Goal: Task Accomplishment & Management: Manage account settings

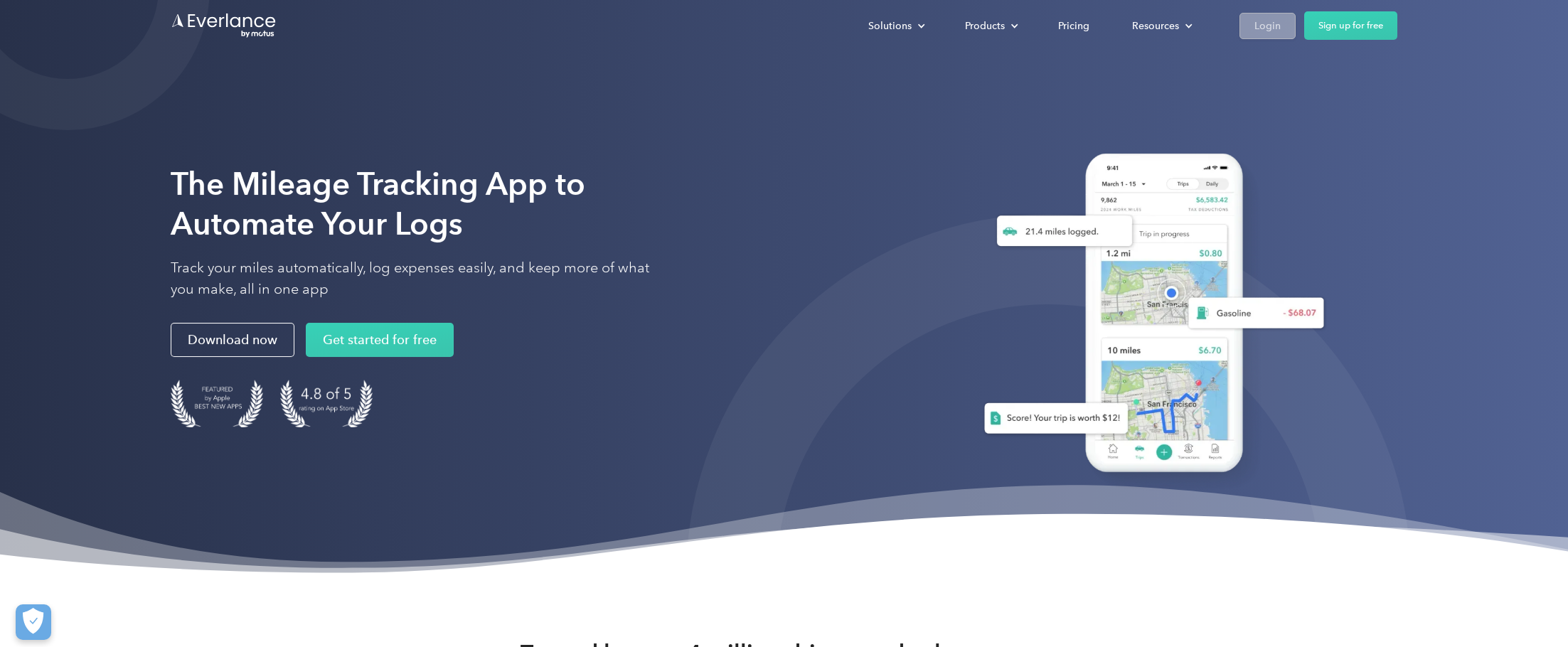
click at [1255, 20] on div "Login" at bounding box center [1267, 25] width 26 height 18
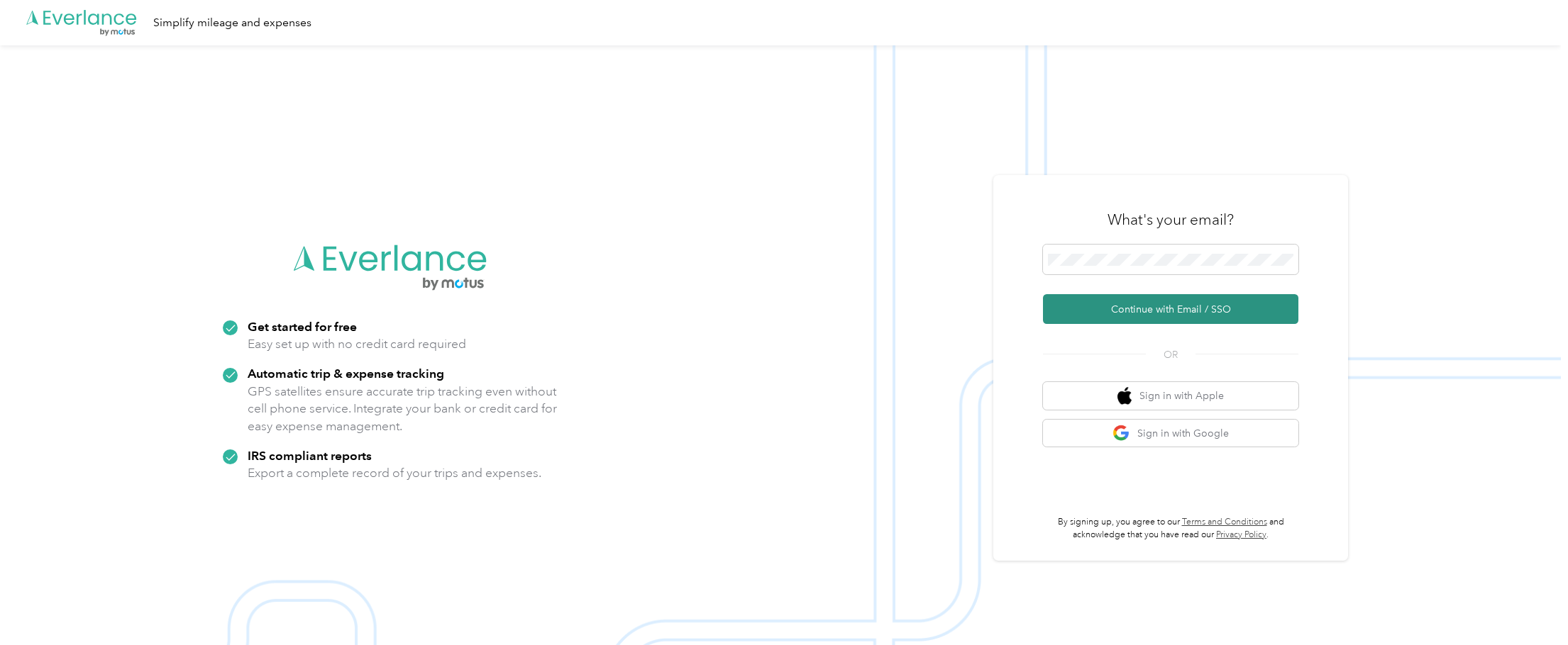
click at [1169, 309] on button "Continue with Email / SSO" at bounding box center [1170, 308] width 255 height 29
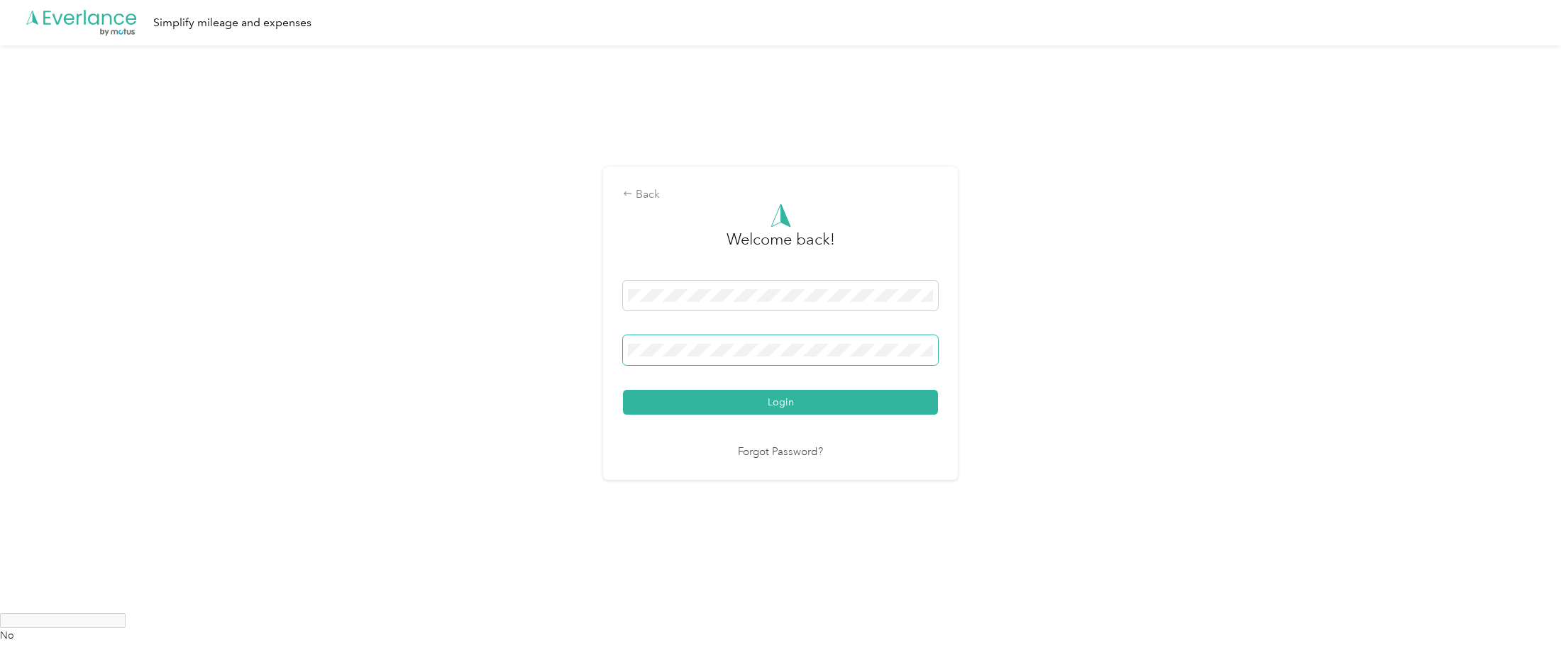
click at [691, 342] on span at bounding box center [780, 349] width 315 height 29
click at [623, 390] on button "Login" at bounding box center [780, 402] width 315 height 24
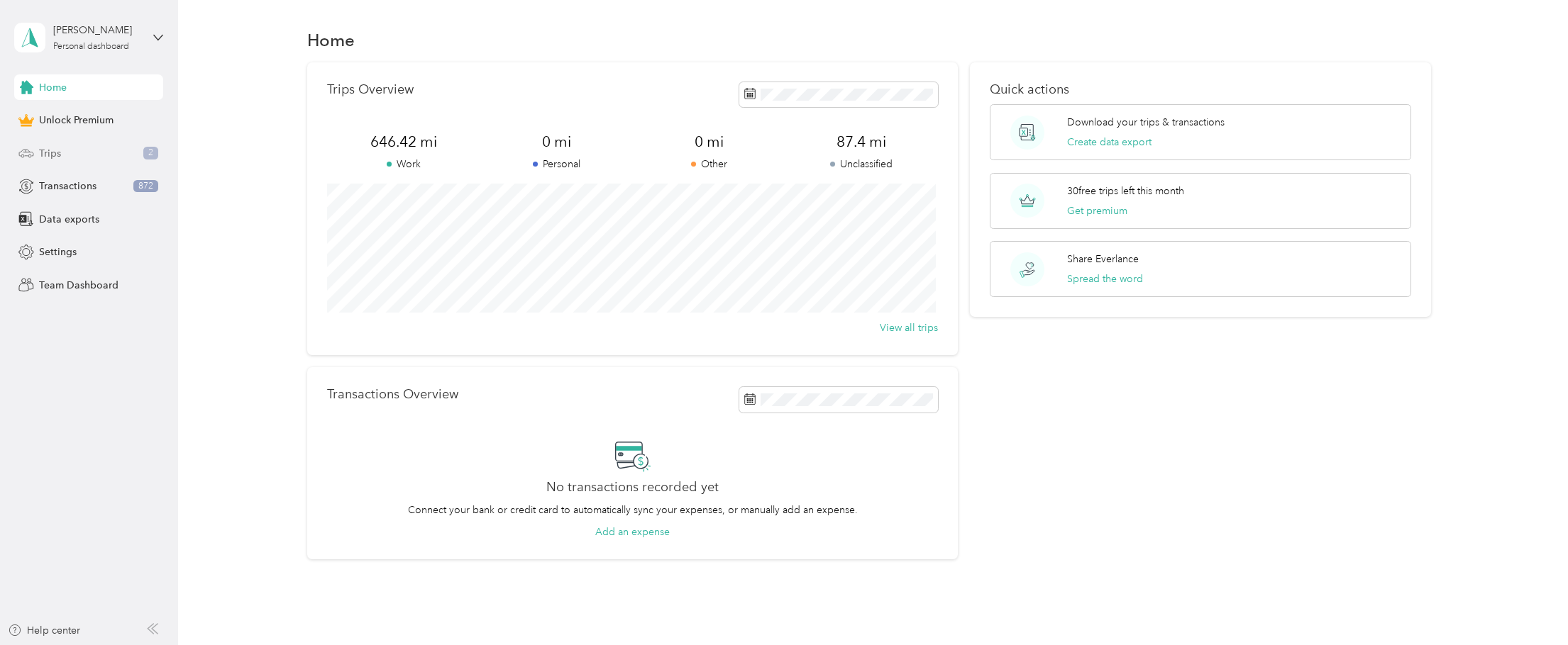
click at [55, 153] on span "Trips" at bounding box center [50, 153] width 22 height 15
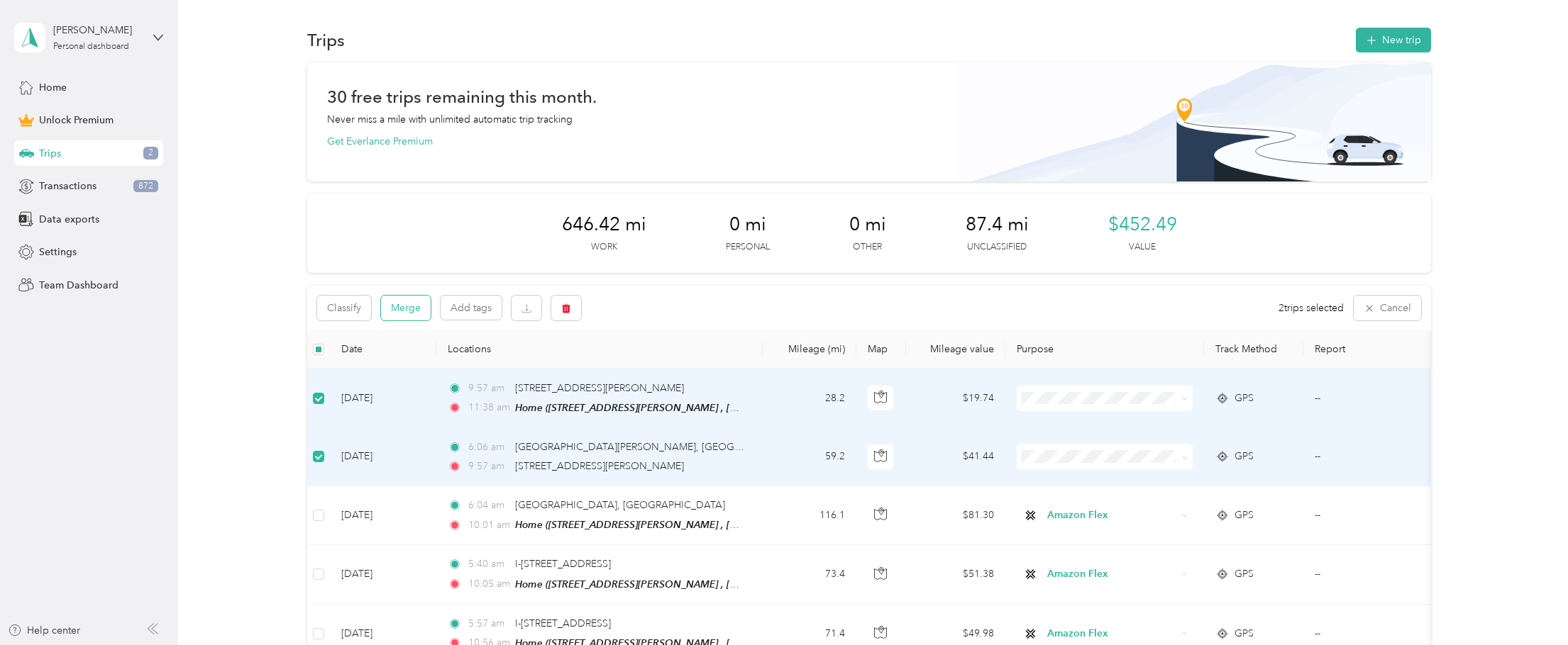
click at [415, 311] on button "Merge" at bounding box center [405, 307] width 50 height 24
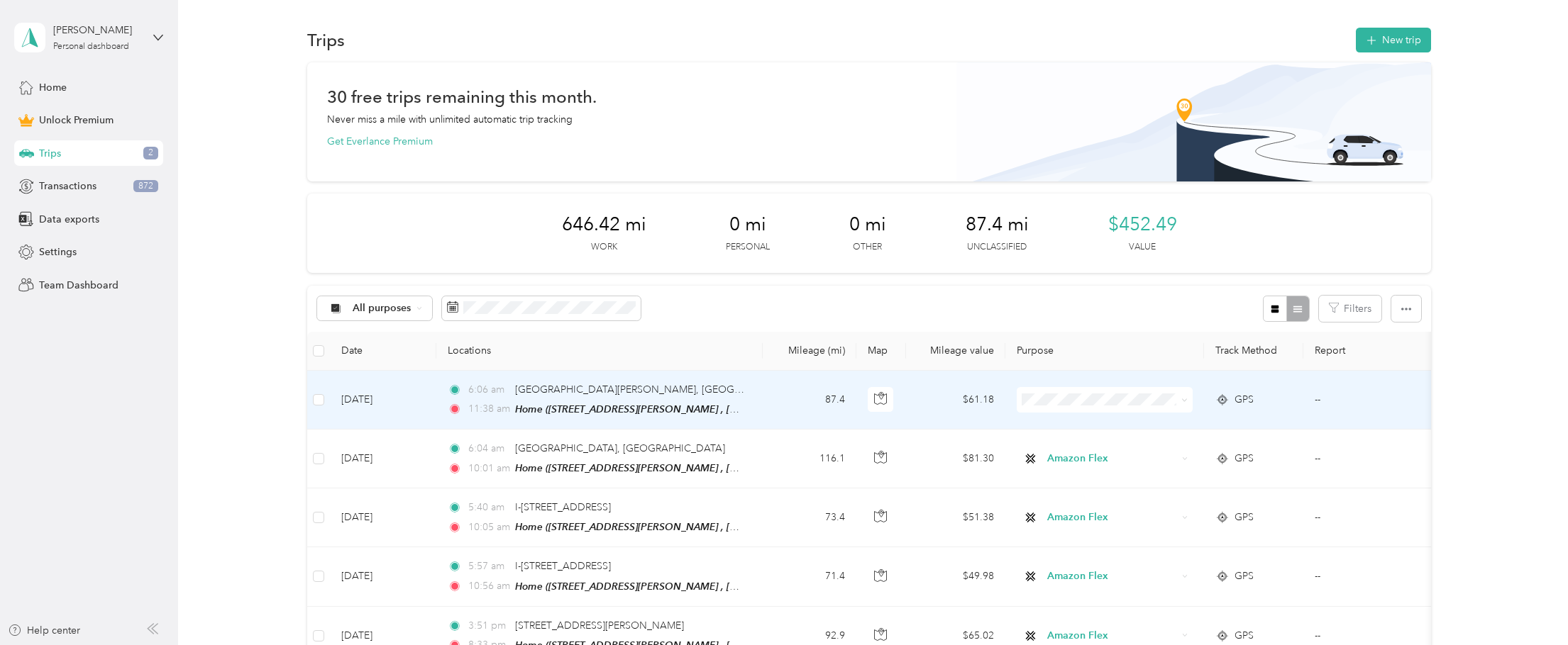
click at [1169, 405] on span at bounding box center [1105, 400] width 176 height 25
click at [1181, 399] on icon at bounding box center [1185, 401] width 7 height 7
click at [1081, 477] on span "Amazon Flex" at bounding box center [1118, 476] width 131 height 15
click at [368, 396] on td "[DATE]" at bounding box center [383, 400] width 106 height 59
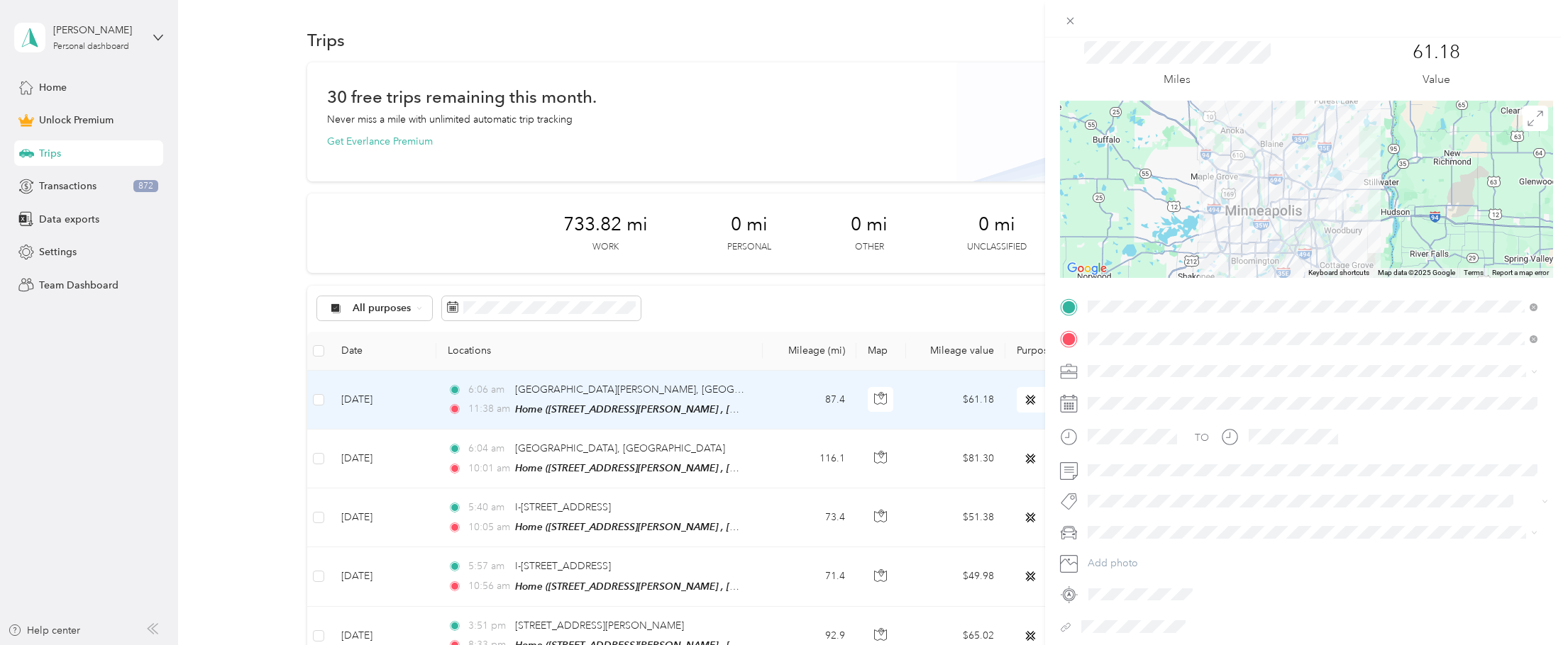
scroll to position [99, 0]
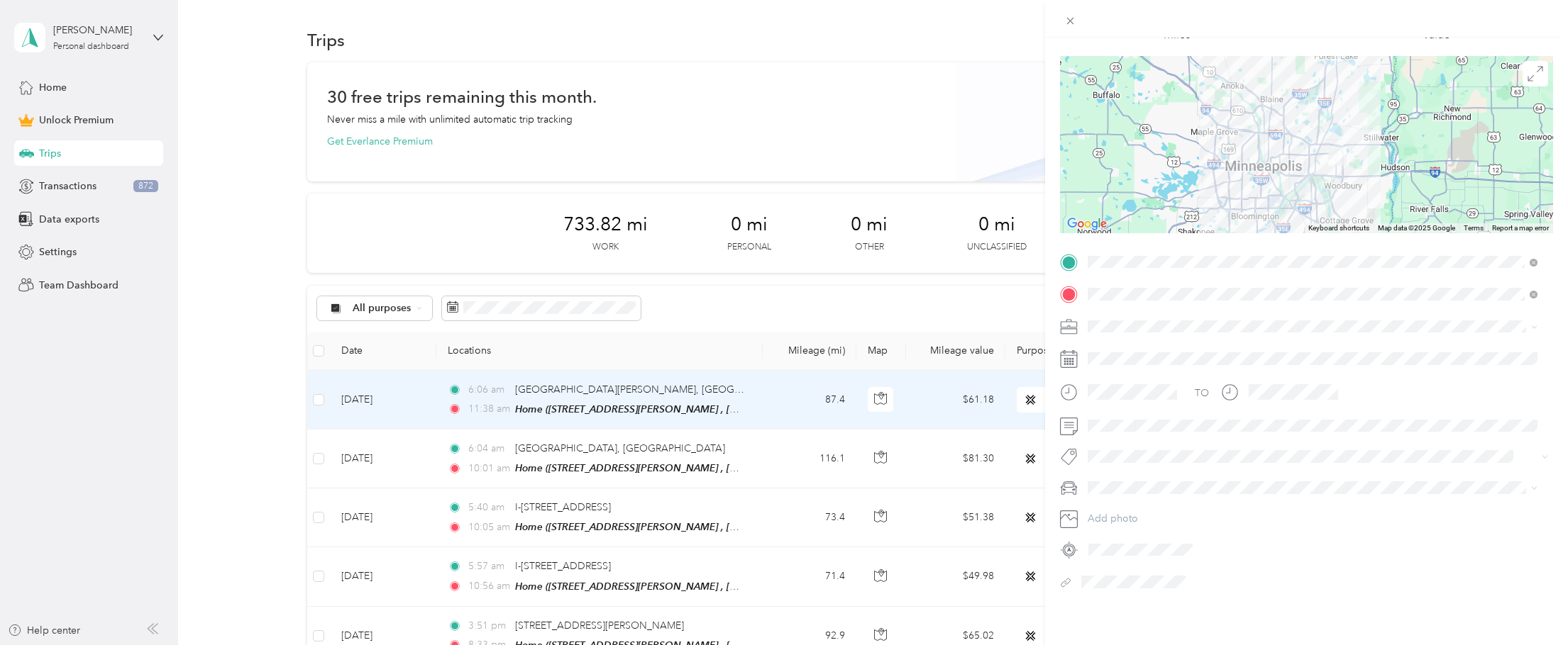
click at [45, 181] on div "Trip details Save This trip cannot be edited because it is either under review,…" at bounding box center [784, 322] width 1568 height 645
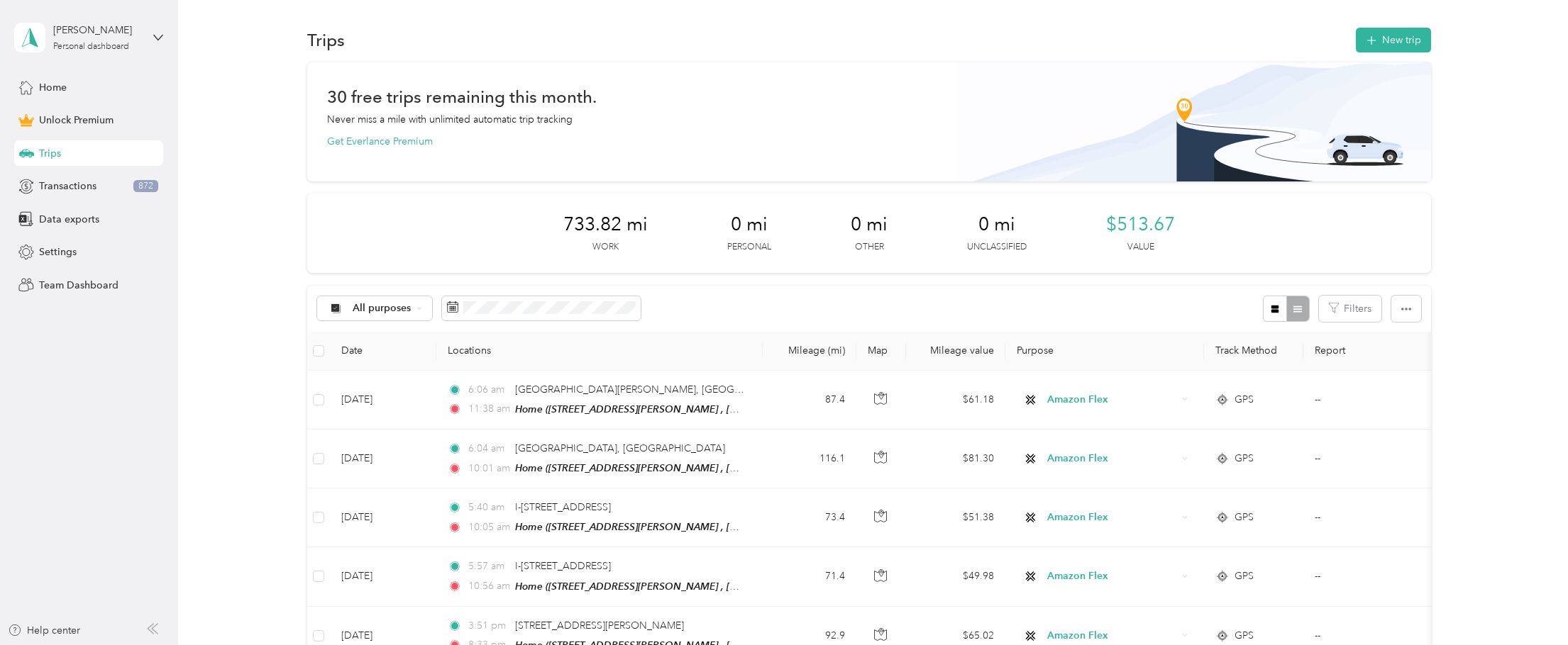
click at [45, 181] on span "Transactions" at bounding box center [67, 186] width 57 height 15
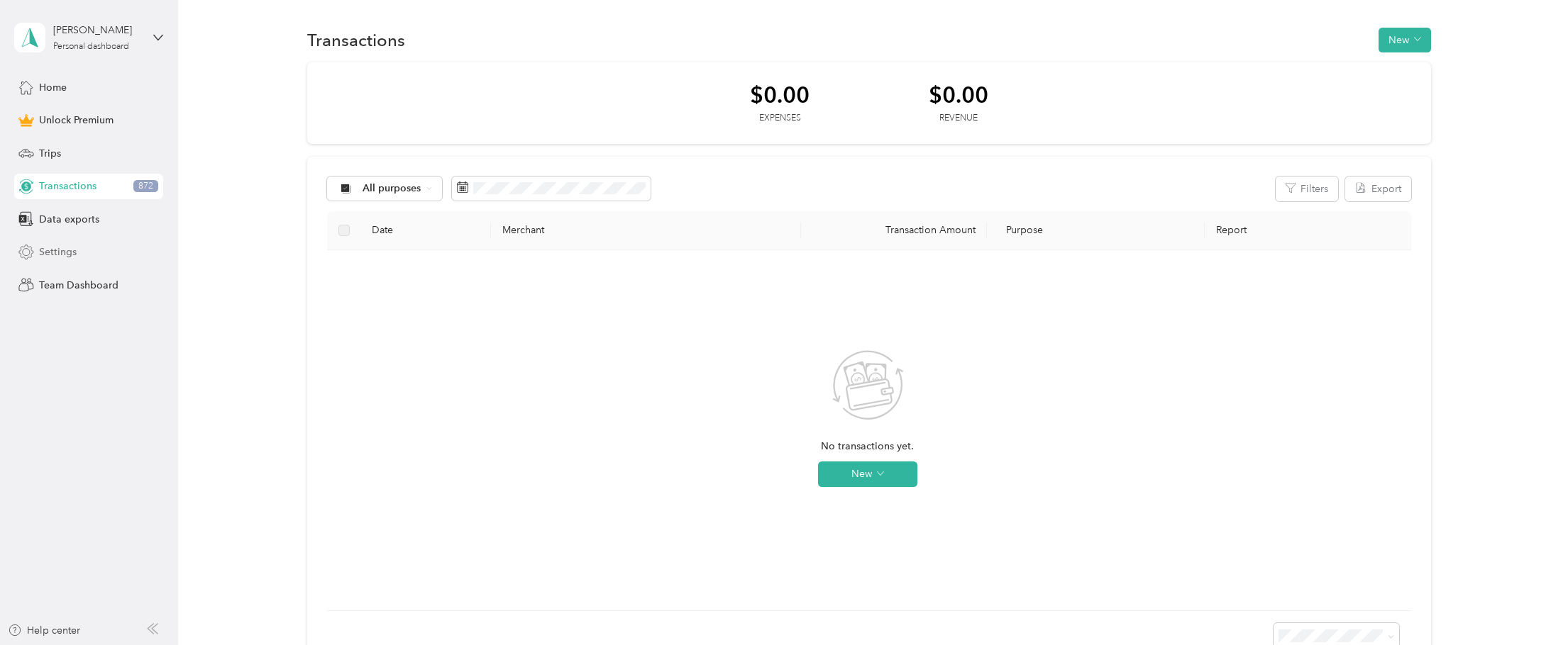
click at [54, 263] on div "Settings" at bounding box center [88, 253] width 149 height 25
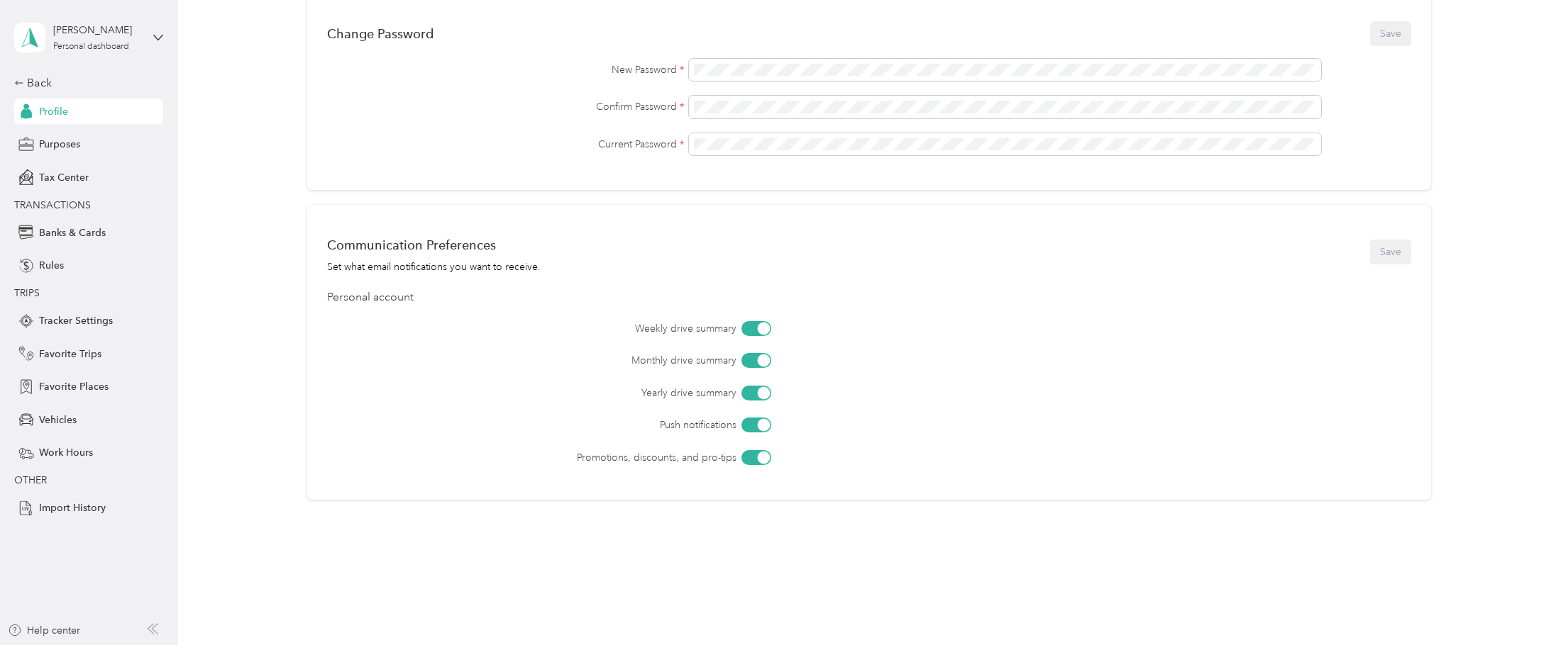
scroll to position [441, 0]
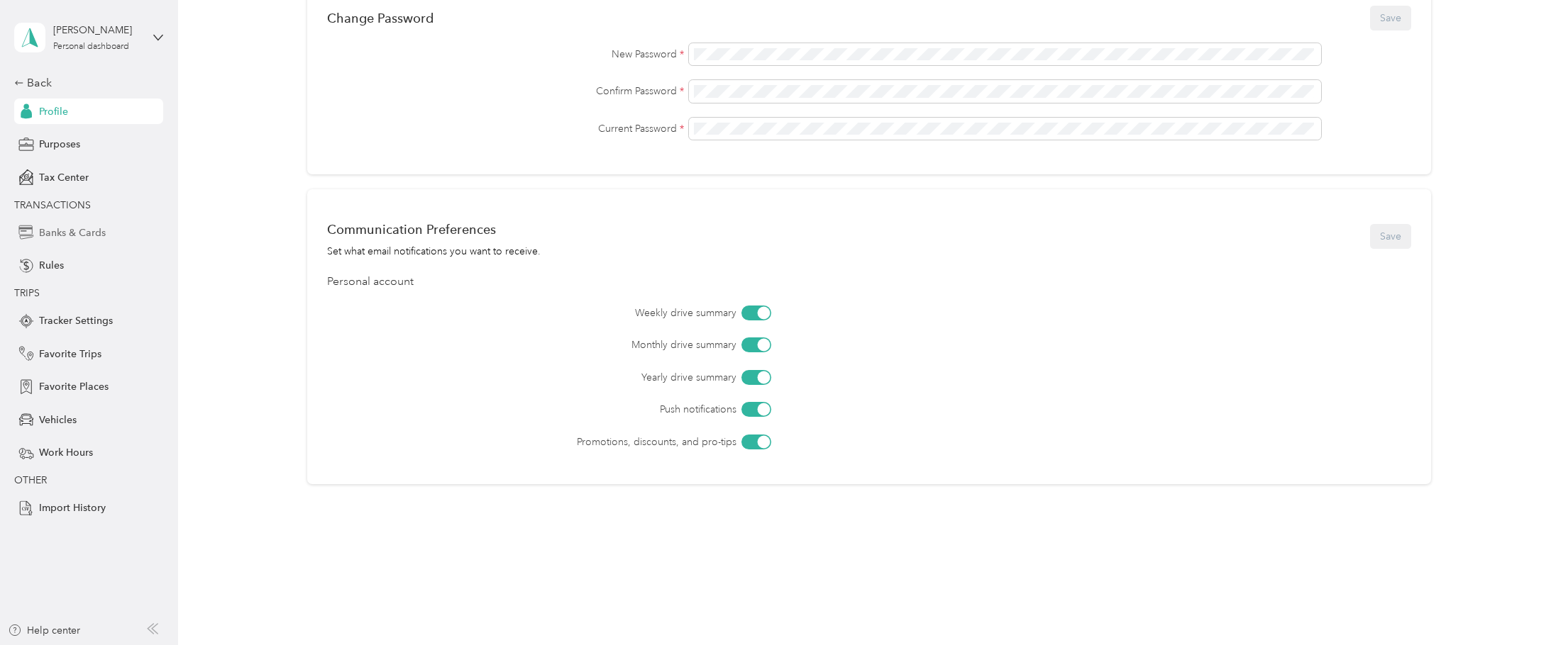
click at [72, 231] on span "Banks & Cards" at bounding box center [72, 233] width 67 height 15
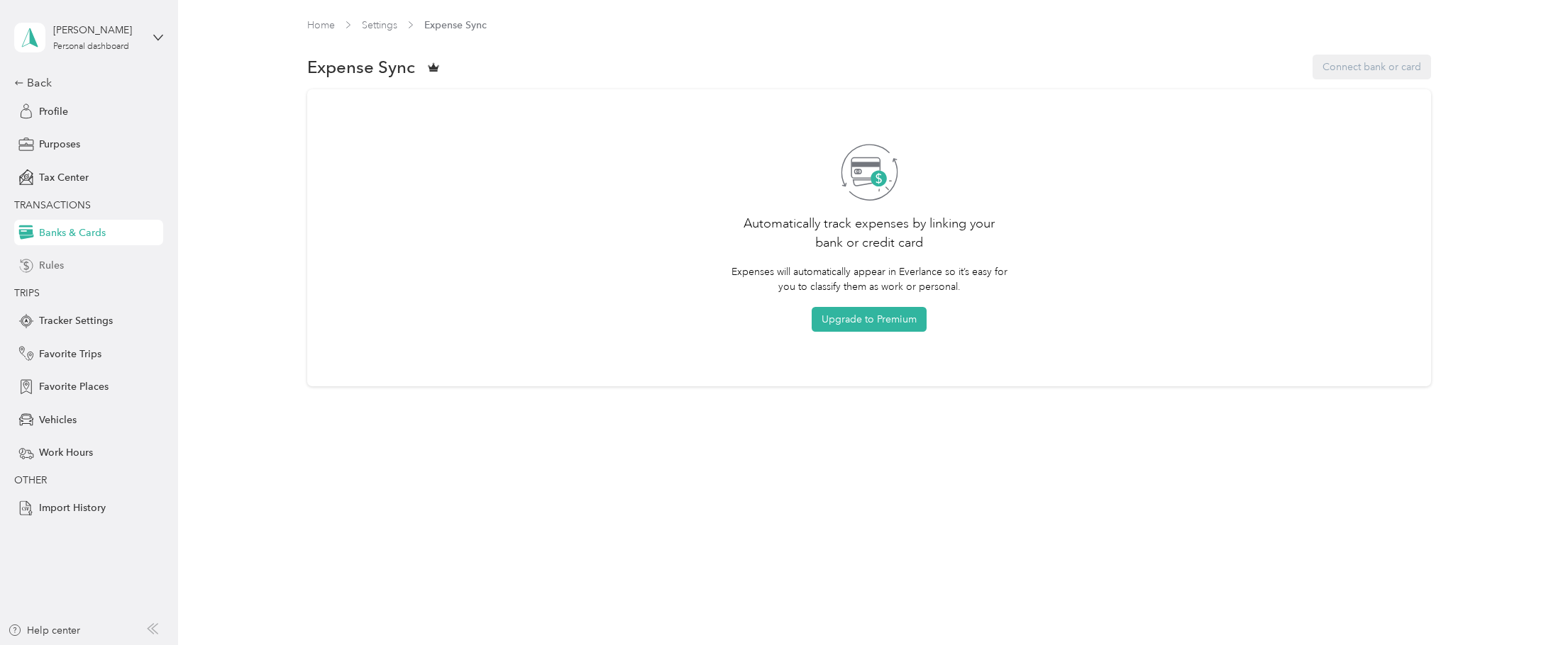
click at [56, 263] on span "Rules" at bounding box center [51, 265] width 24 height 15
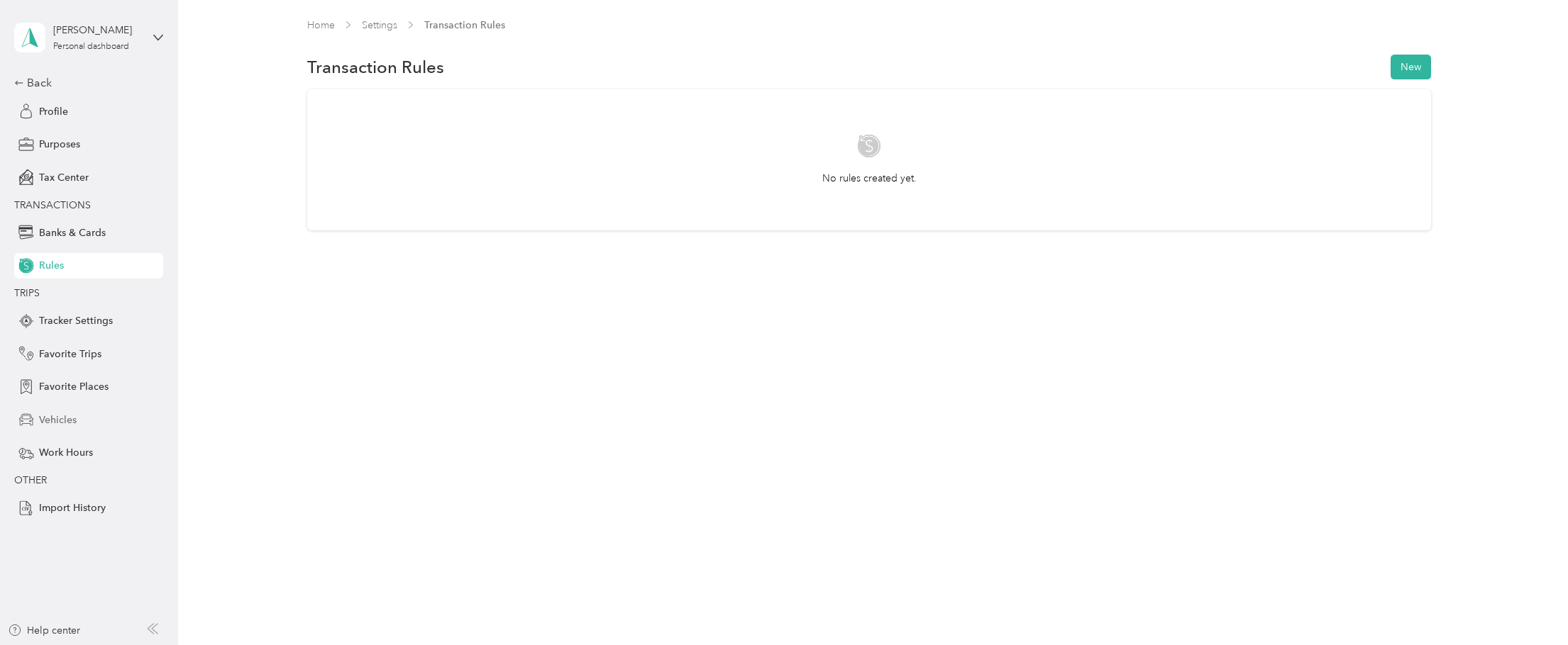
click at [59, 422] on span "Vehicles" at bounding box center [57, 420] width 38 height 15
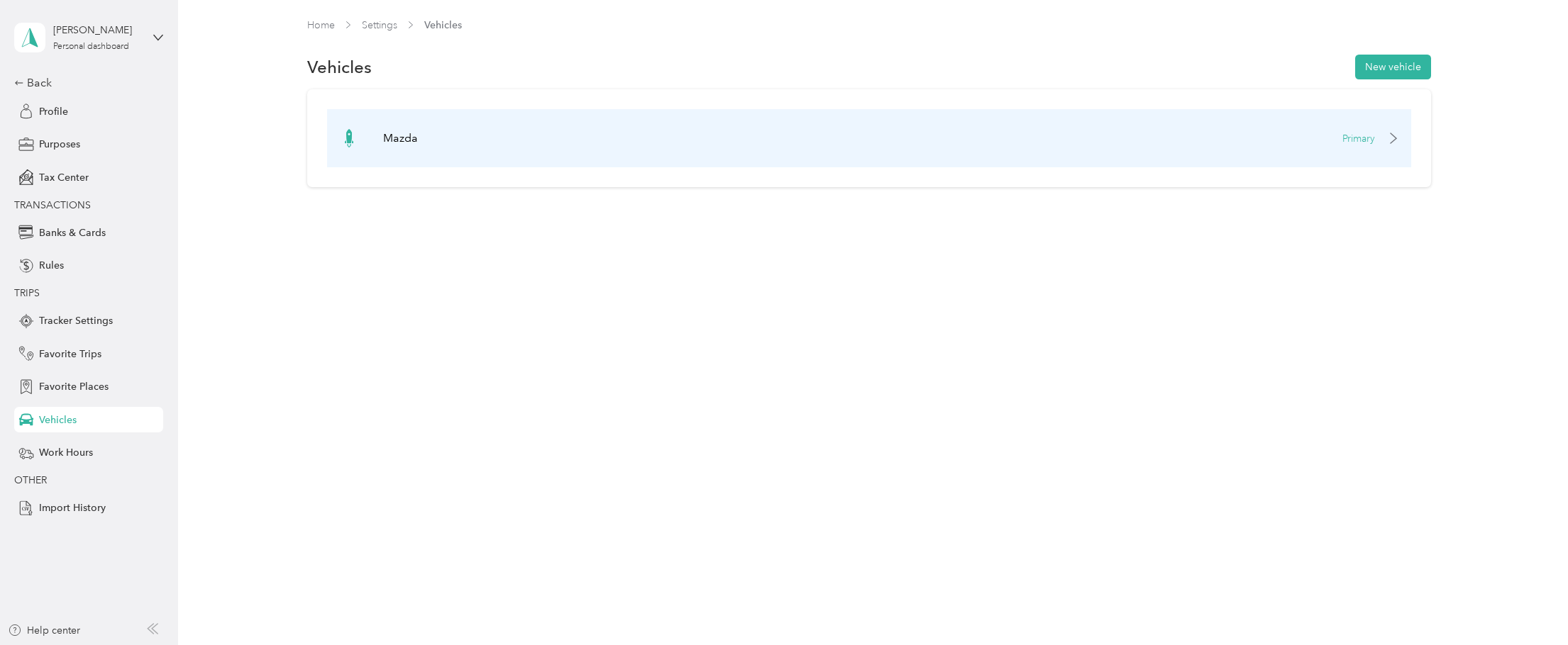
click at [1387, 145] on div "Primary" at bounding box center [1370, 139] width 56 height 15
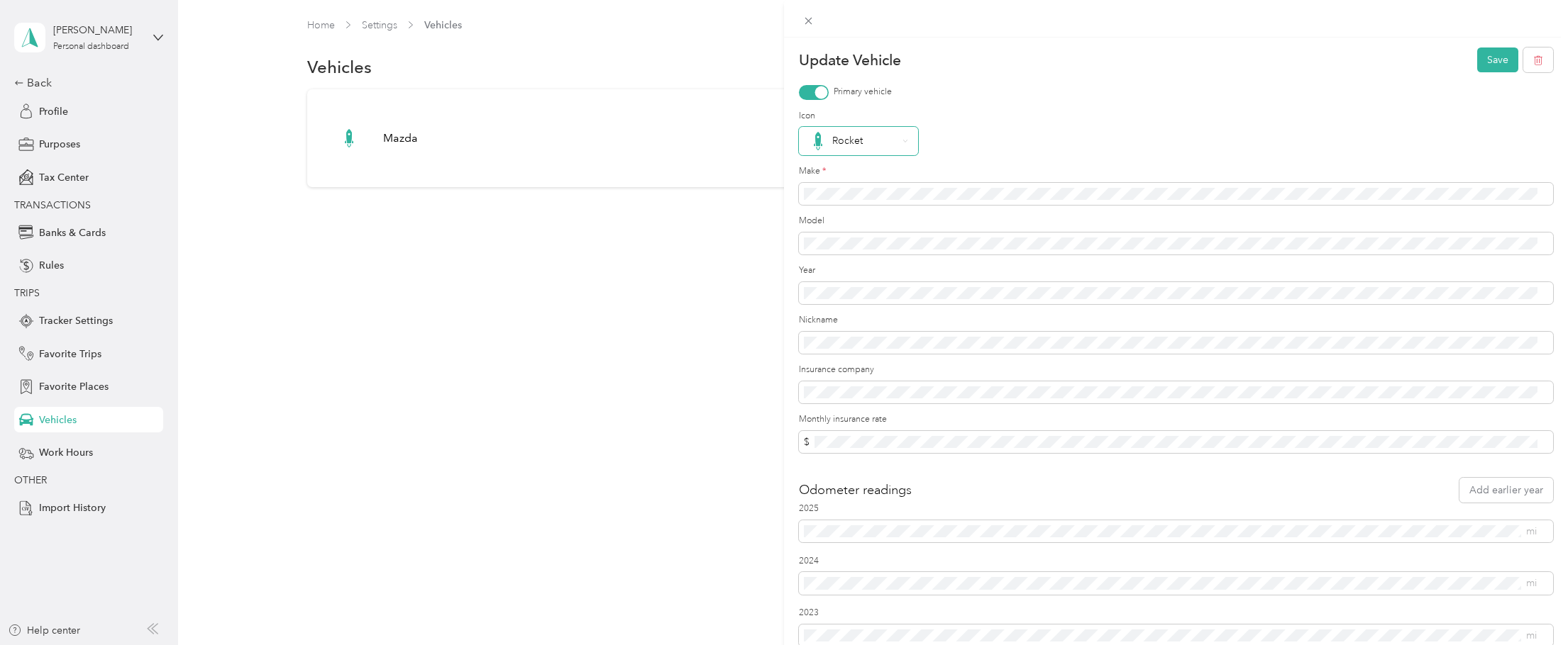
click at [908, 138] on div "Rocket" at bounding box center [858, 141] width 119 height 29
click at [351, 310] on div "Update Vehicle Save Primary vehicle Icon Rocket Make * Model Year Nickname Insu…" at bounding box center [784, 322] width 1568 height 645
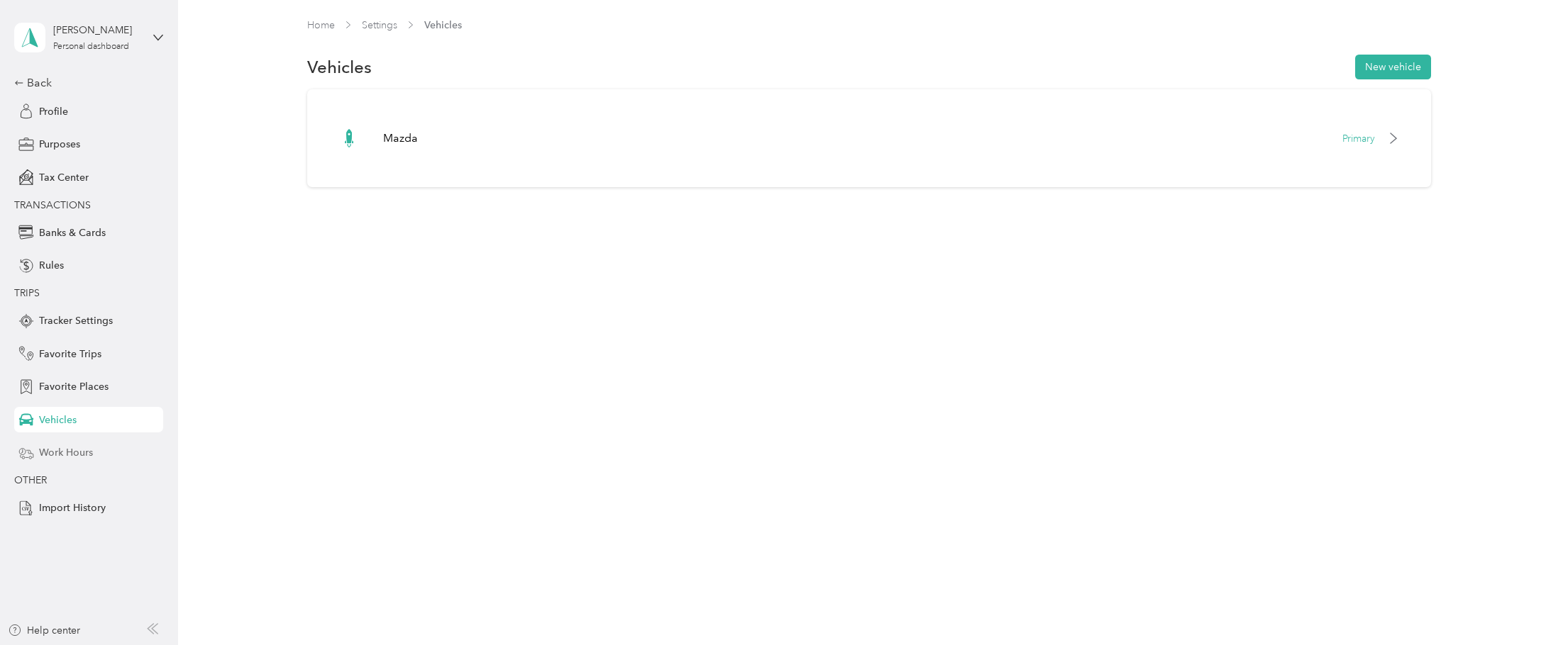
click at [68, 451] on span "Work Hours" at bounding box center [66, 453] width 54 height 15
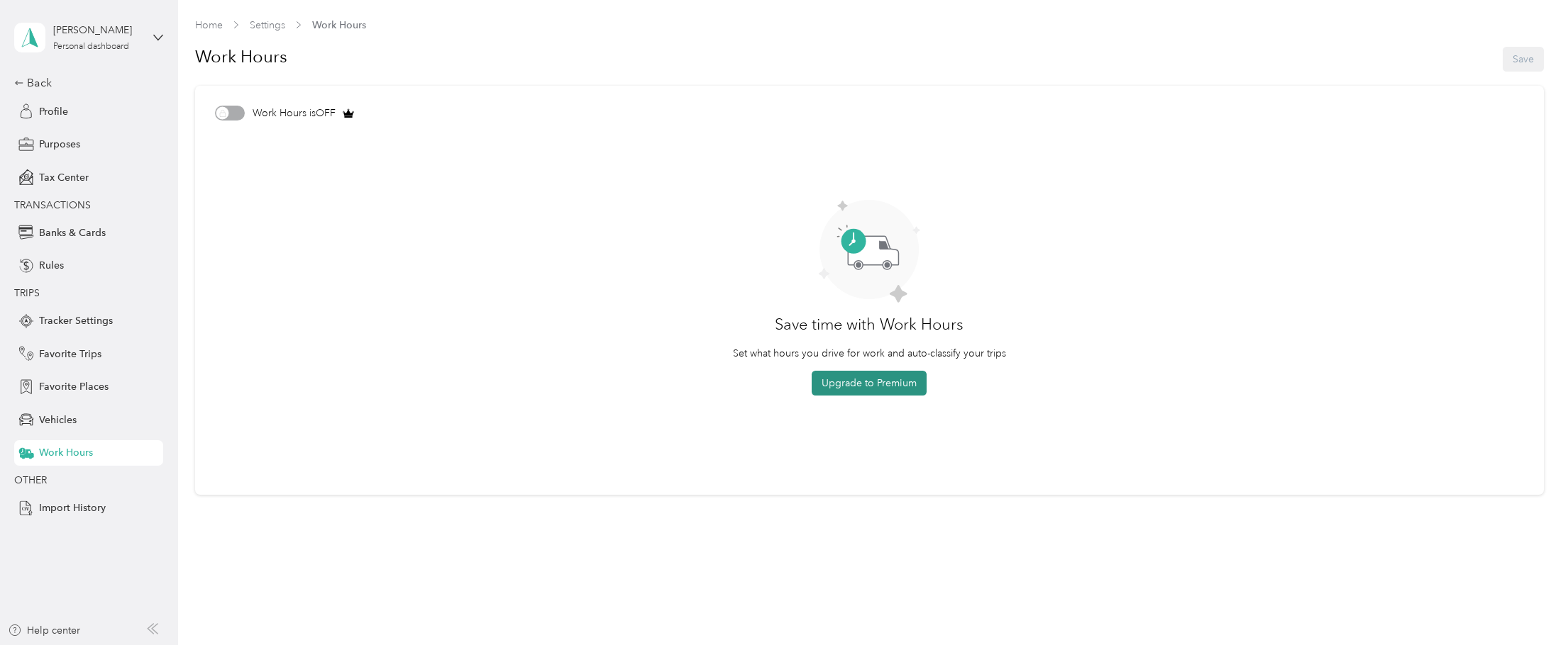
click at [875, 392] on button "Upgrade to Premium" at bounding box center [869, 382] width 115 height 24
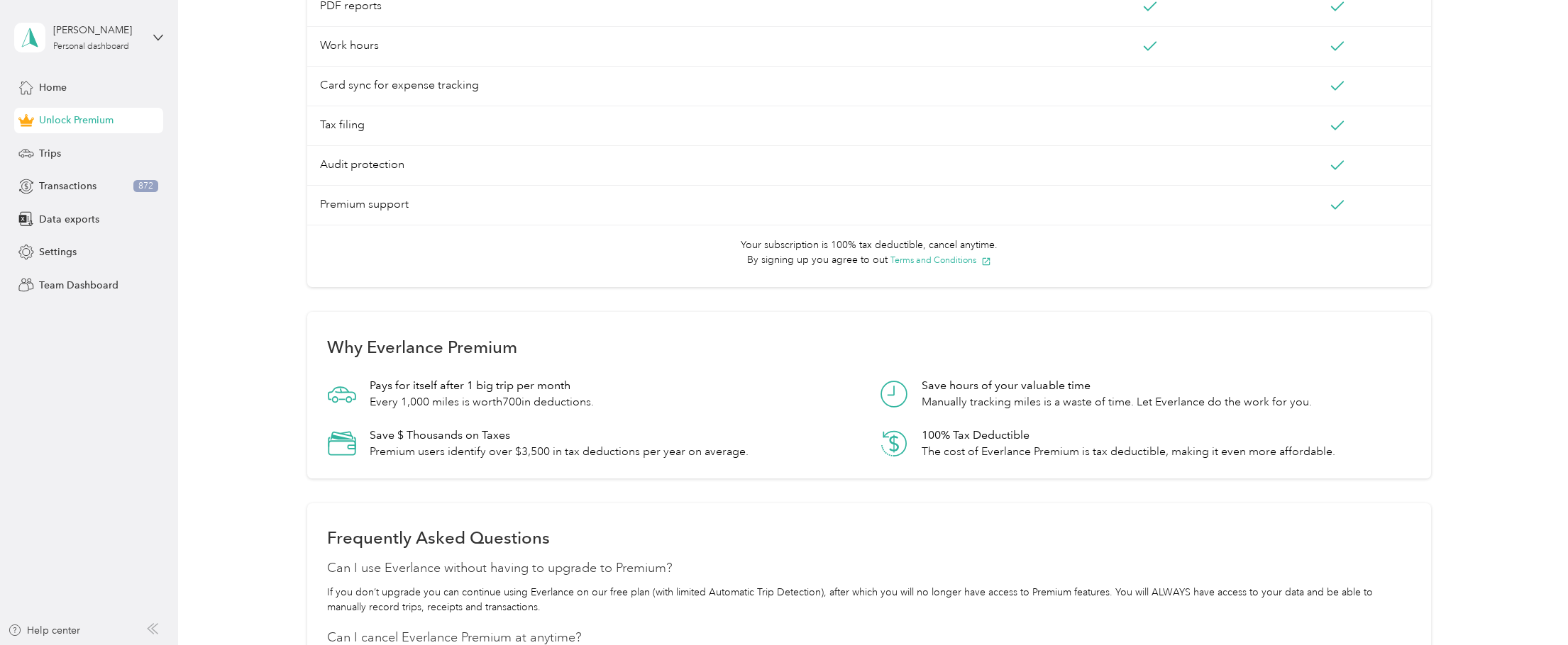
scroll to position [350, 0]
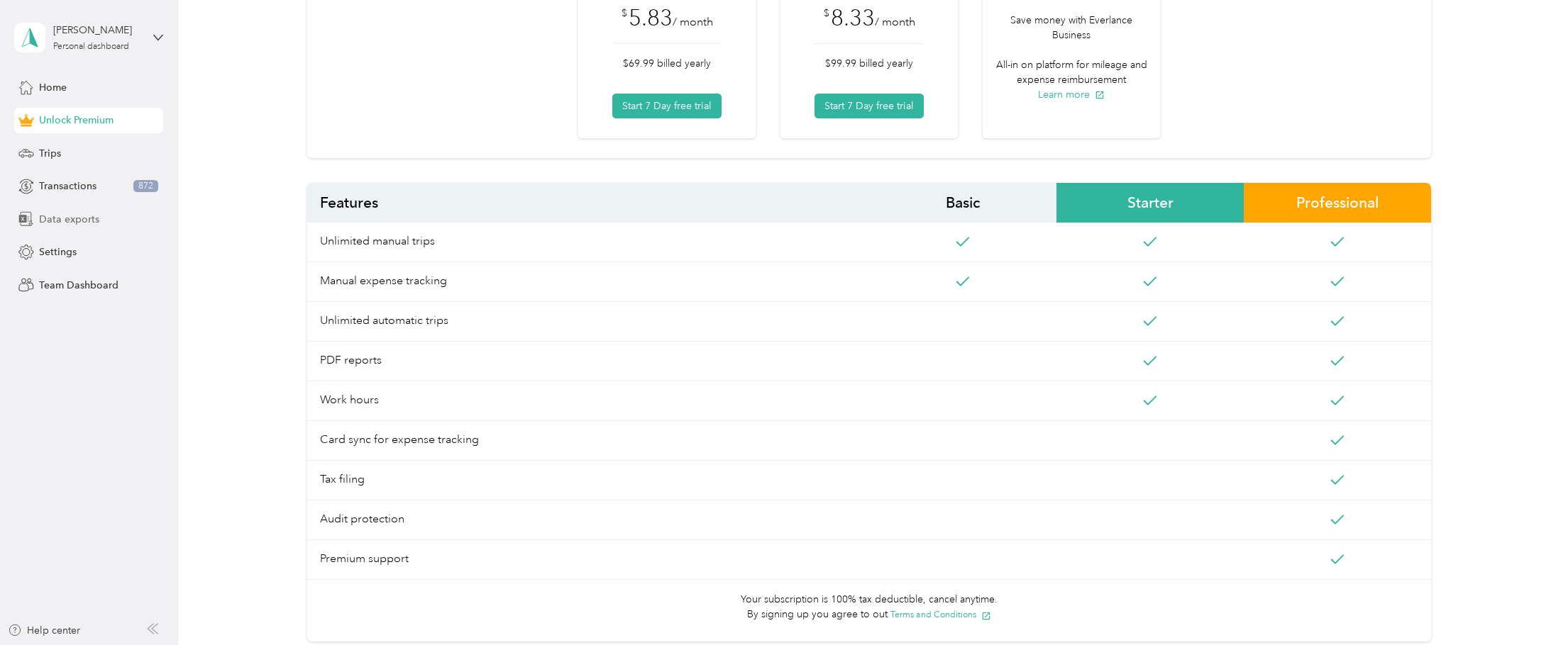
click at [64, 222] on span "Data exports" at bounding box center [69, 220] width 61 height 15
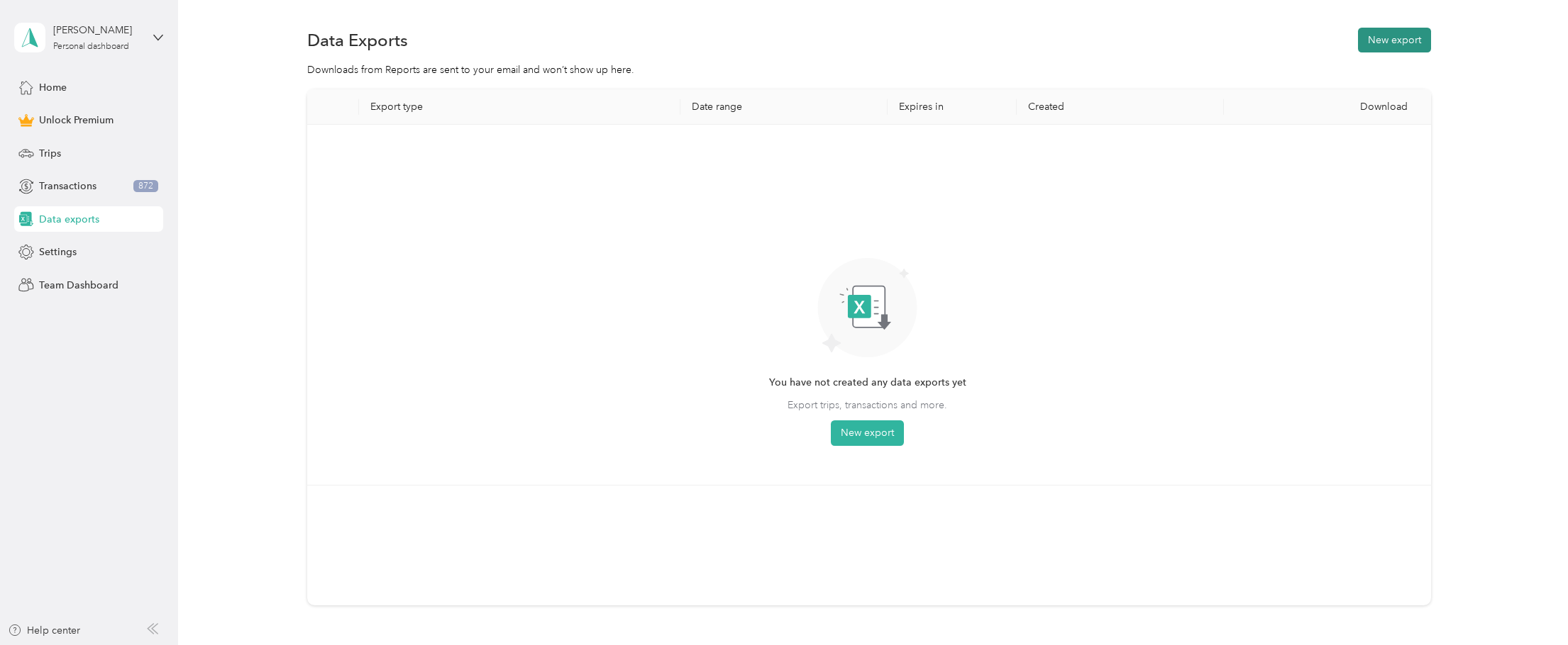
click at [1404, 46] on button "New export" at bounding box center [1394, 40] width 73 height 24
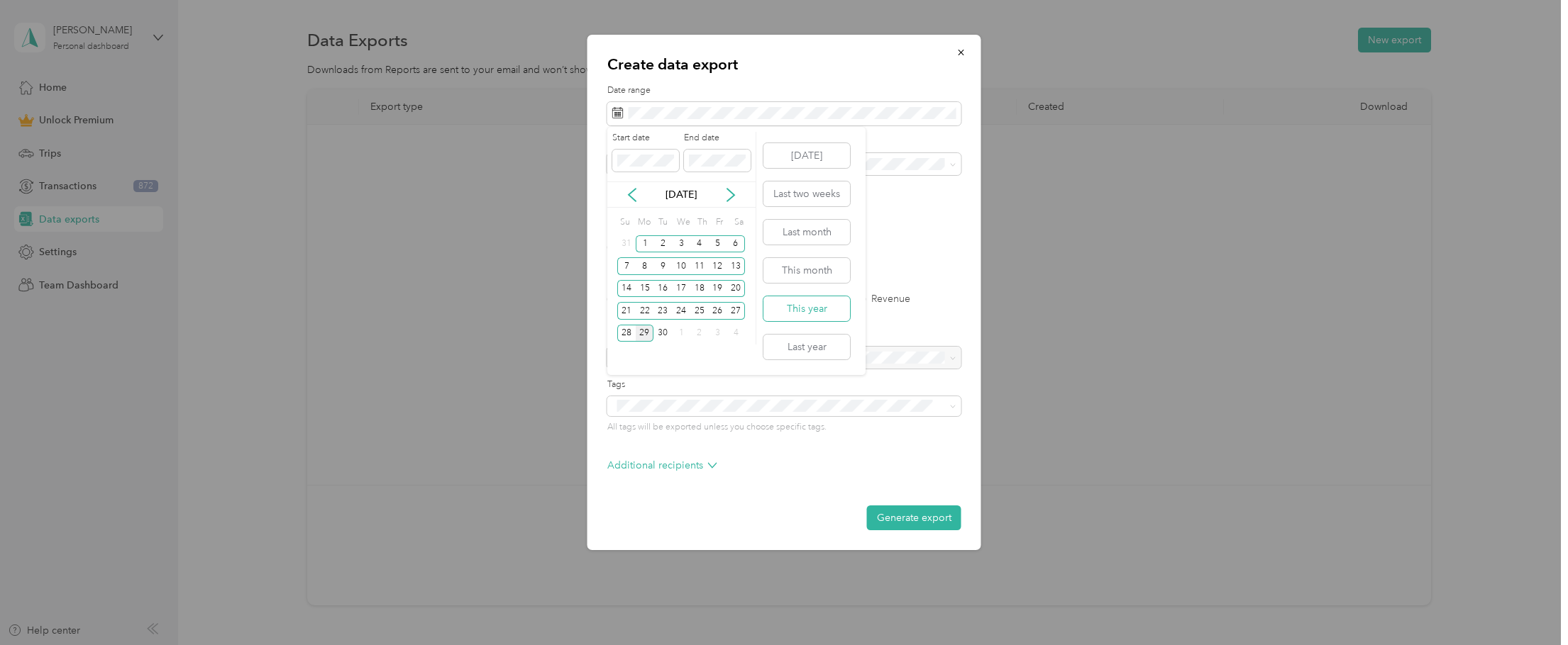
click at [790, 307] on button "This year" at bounding box center [806, 308] width 87 height 24
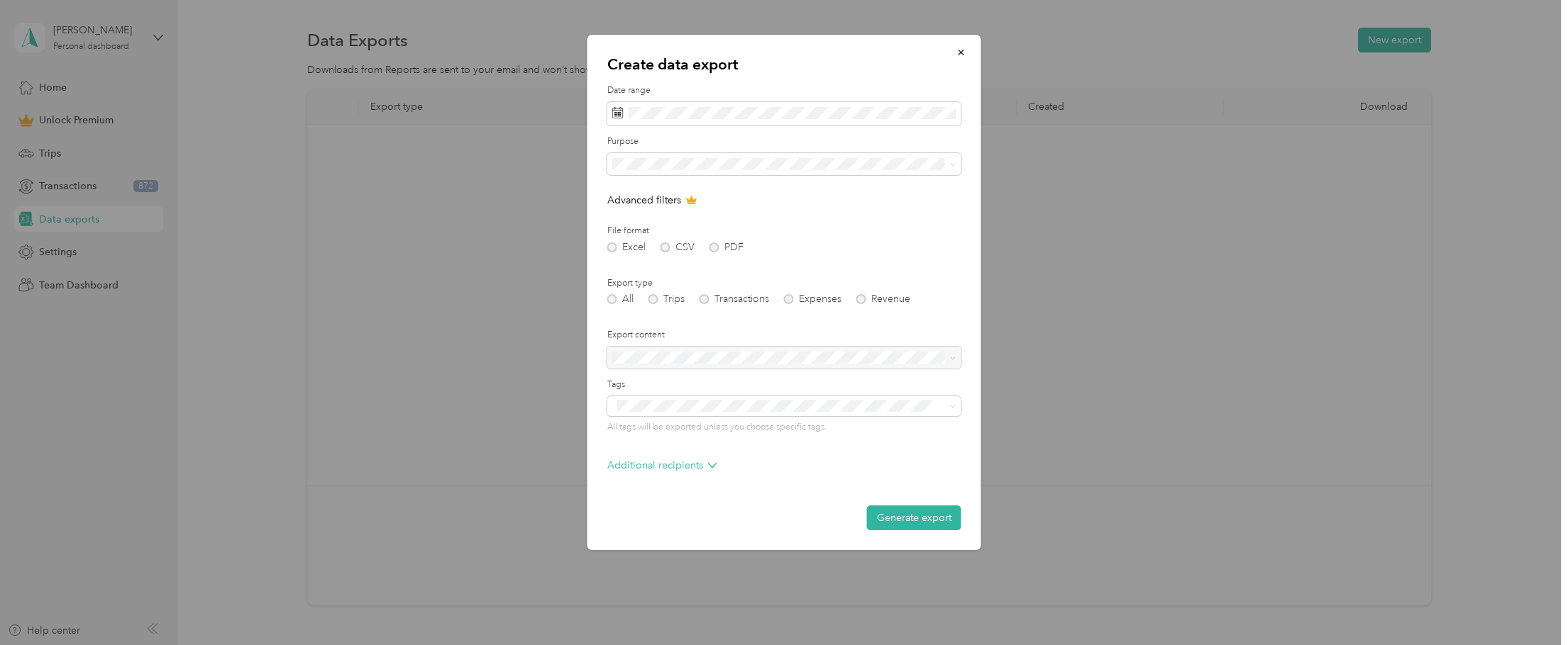
click at [664, 248] on div "Excel CSV PDF" at bounding box center [784, 248] width 354 height 10
click at [794, 365] on div at bounding box center [784, 358] width 354 height 23
click at [741, 363] on div at bounding box center [784, 358] width 354 height 23
click at [796, 520] on div "Generate export" at bounding box center [784, 517] width 354 height 24
click at [922, 519] on button "Generate export" at bounding box center [914, 517] width 94 height 24
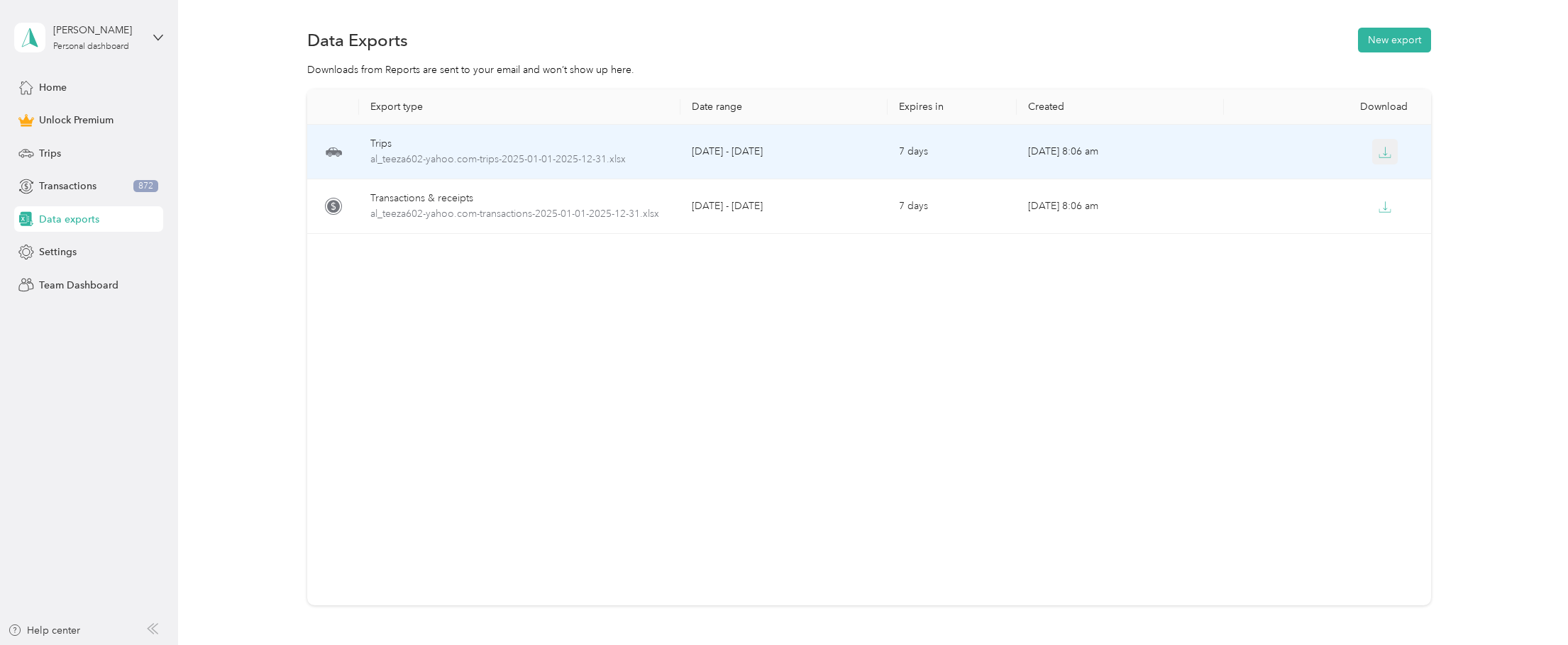
click at [1378, 151] on icon "button" at bounding box center [1384, 152] width 13 height 13
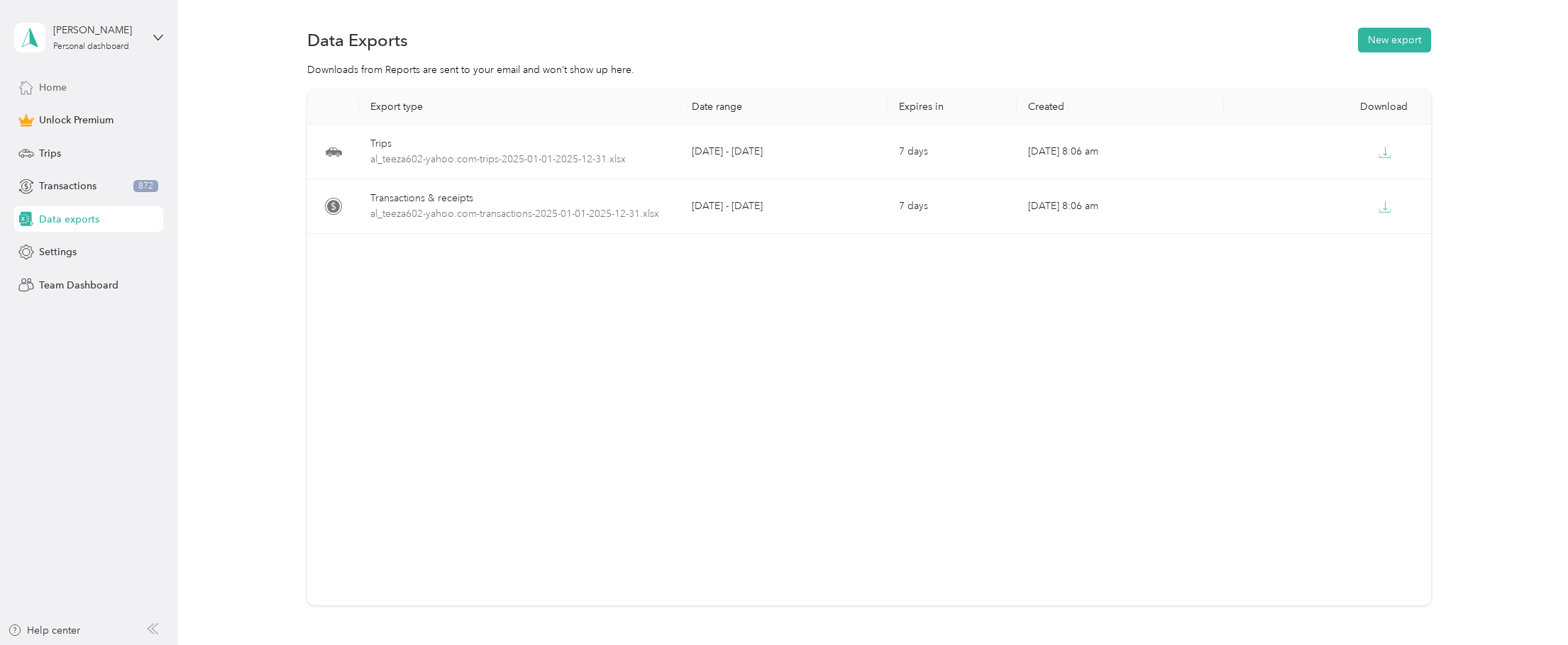
click at [53, 83] on span "Home" at bounding box center [52, 88] width 28 height 15
